Goal: Task Accomplishment & Management: Manage account settings

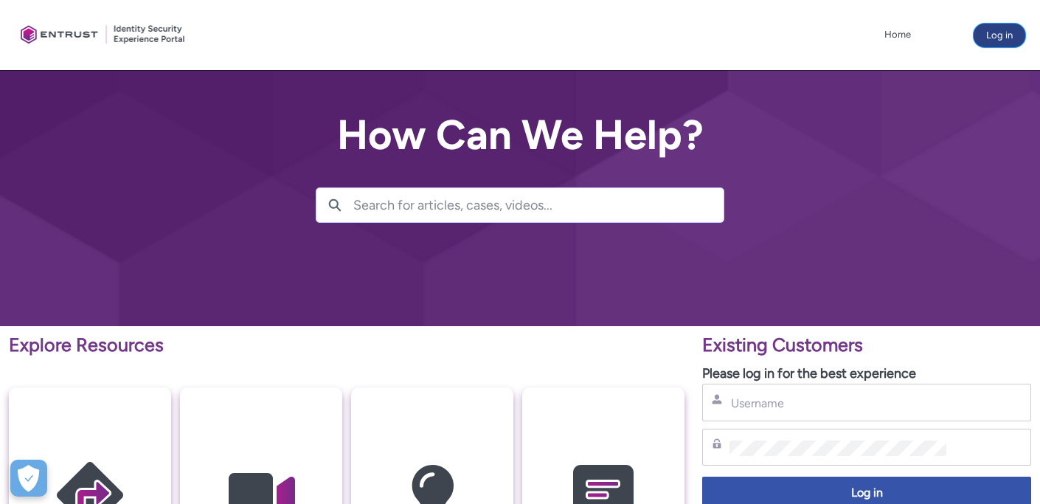
click at [1003, 37] on button "Log in" at bounding box center [999, 36] width 52 height 24
click at [772, 401] on input "Username" at bounding box center [837, 402] width 217 height 15
type input "[PERSON_NAME][EMAIL_ADDRESS][DOMAIN_NAME]"
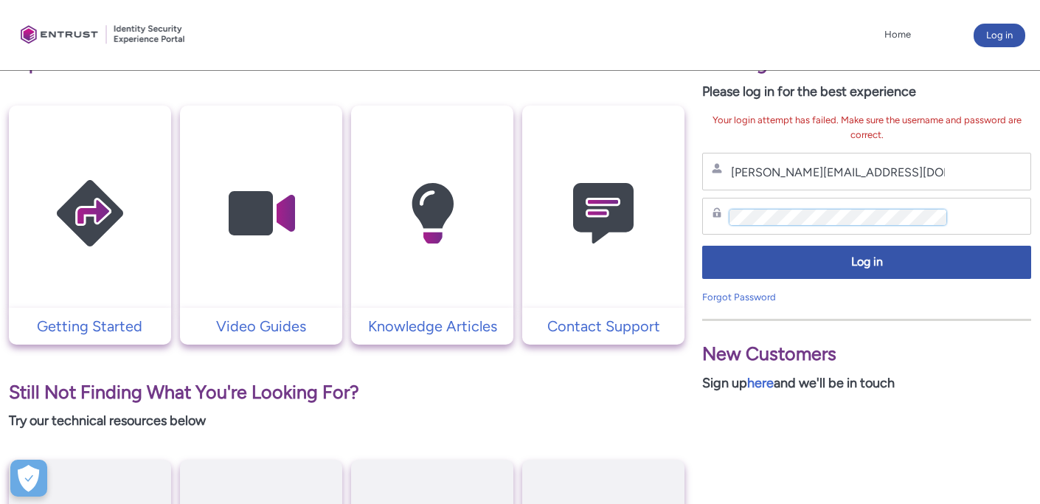
scroll to position [276, 0]
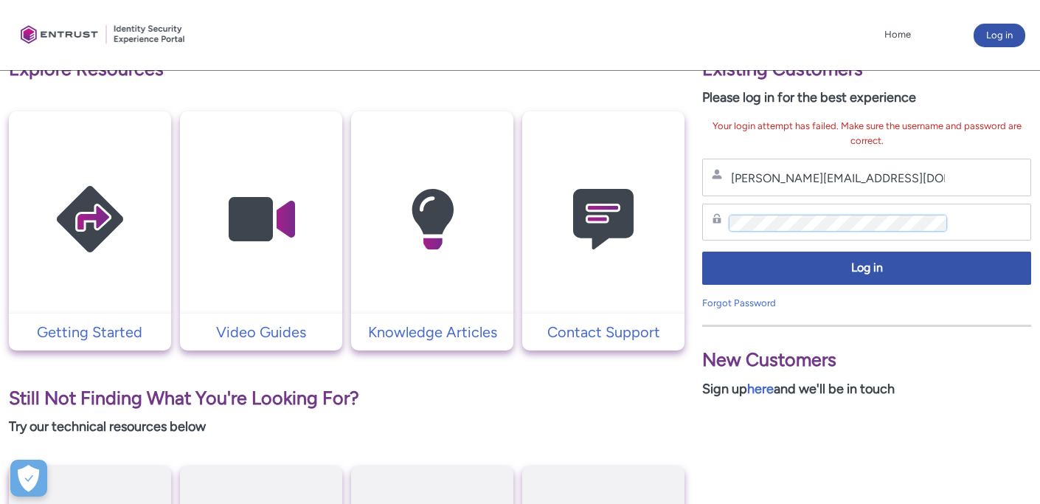
click at [720, 221] on div "Password" at bounding box center [866, 222] width 329 height 38
